Goal: Task Accomplishment & Management: Manage account settings

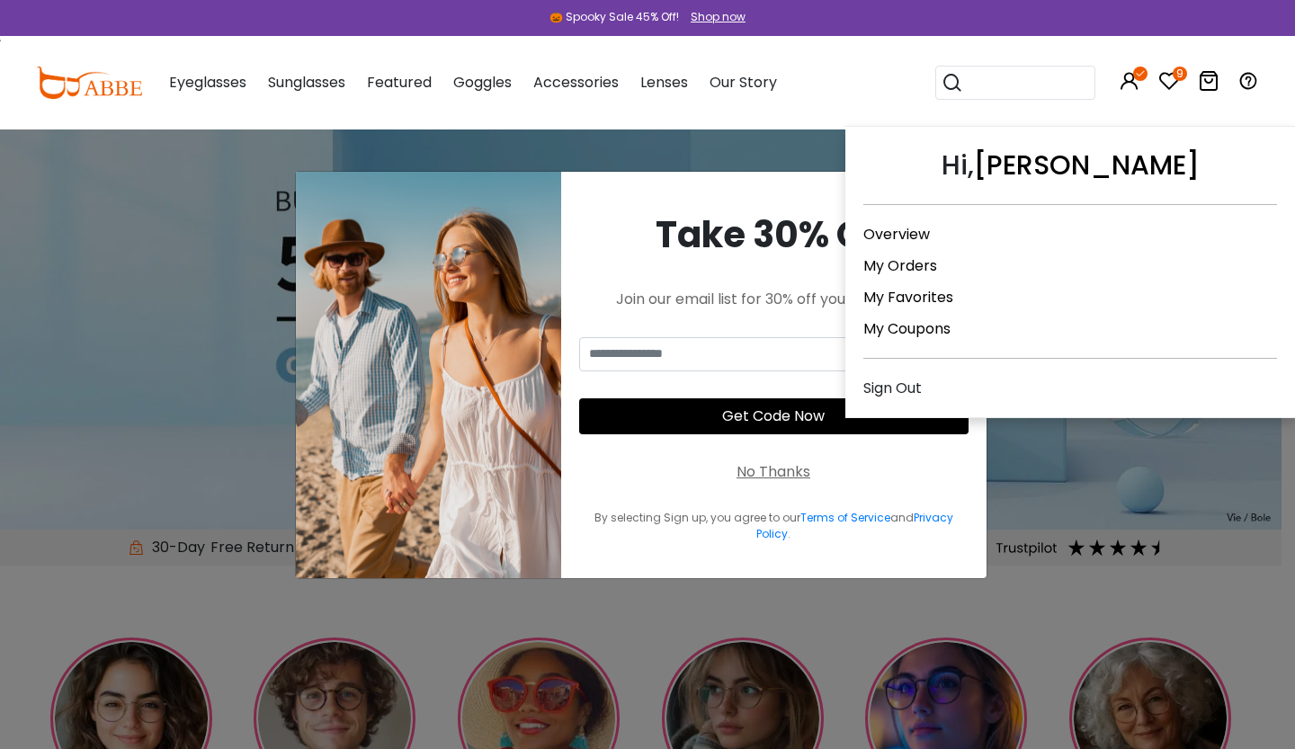
click at [890, 237] on link "Overview" at bounding box center [896, 234] width 67 height 21
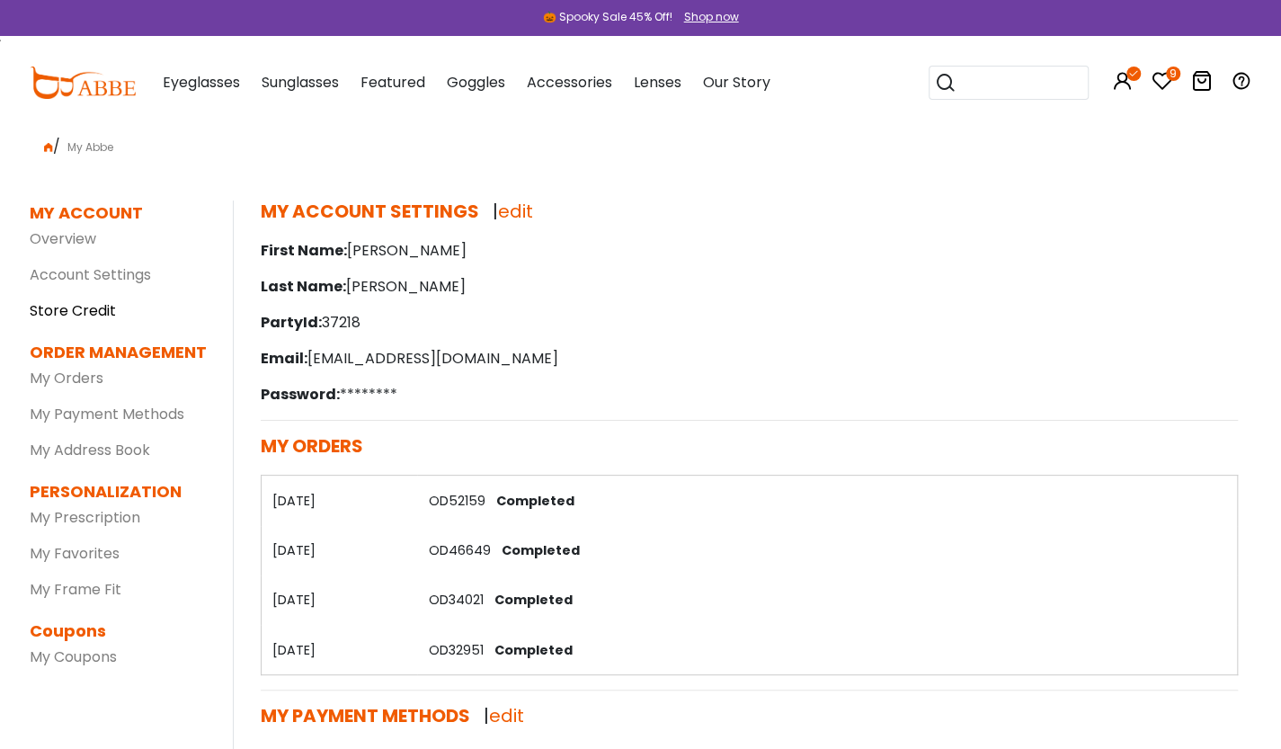
click at [58, 307] on link "Store Credit" at bounding box center [73, 310] width 86 height 21
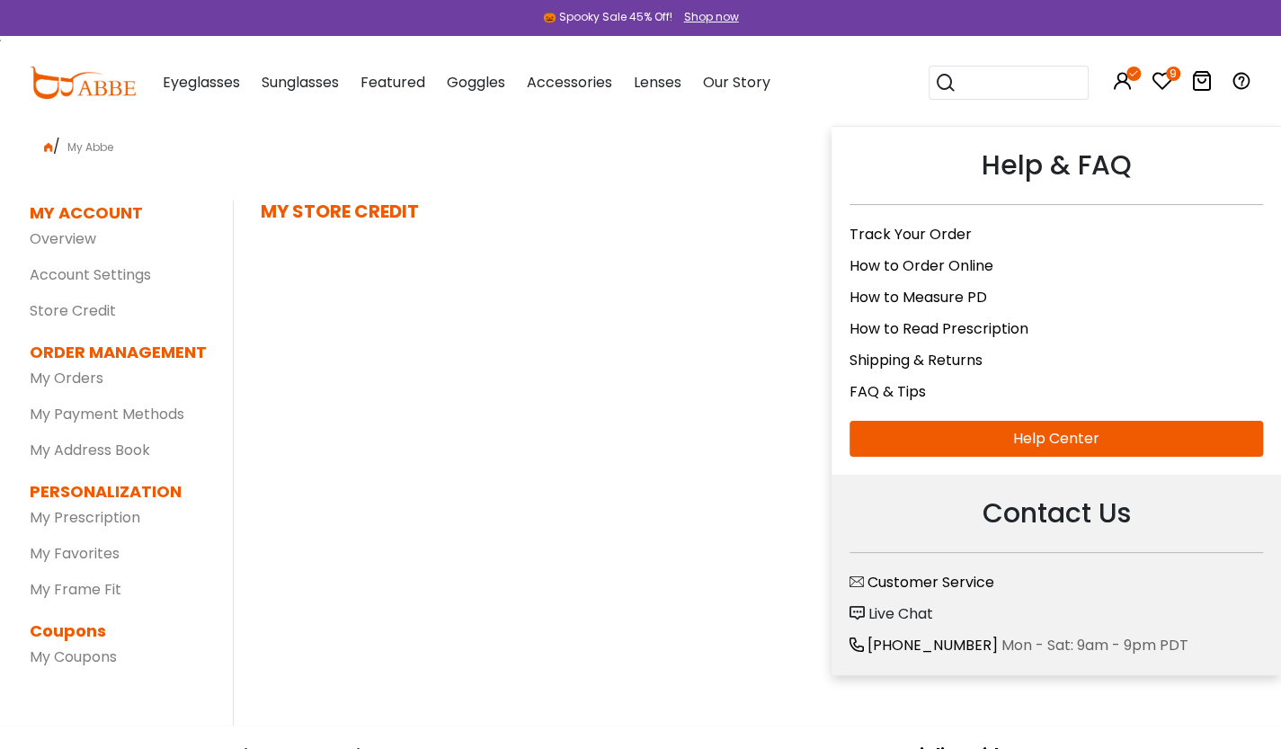
click at [910, 603] on span "Live Chat" at bounding box center [901, 613] width 65 height 21
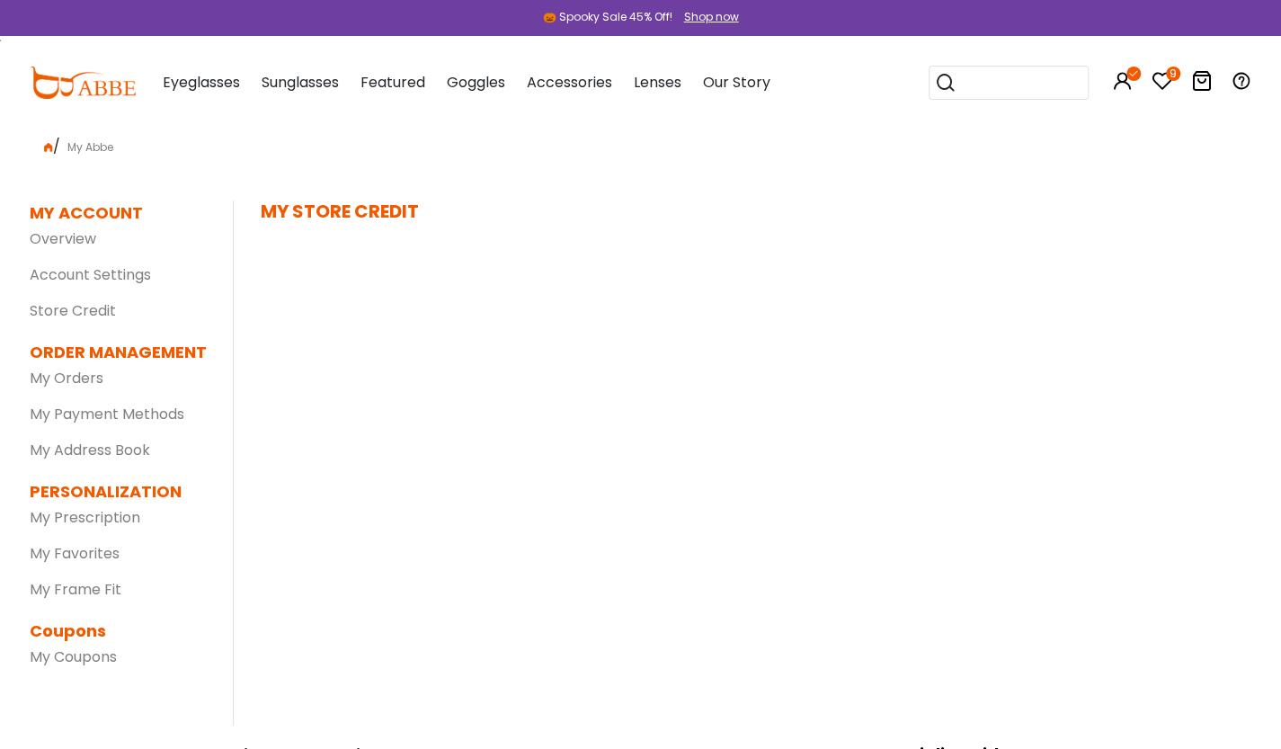
click at [1196, 745] on div "Socialize with us" at bounding box center [959, 754] width 619 height 24
